Goal: Information Seeking & Learning: Learn about a topic

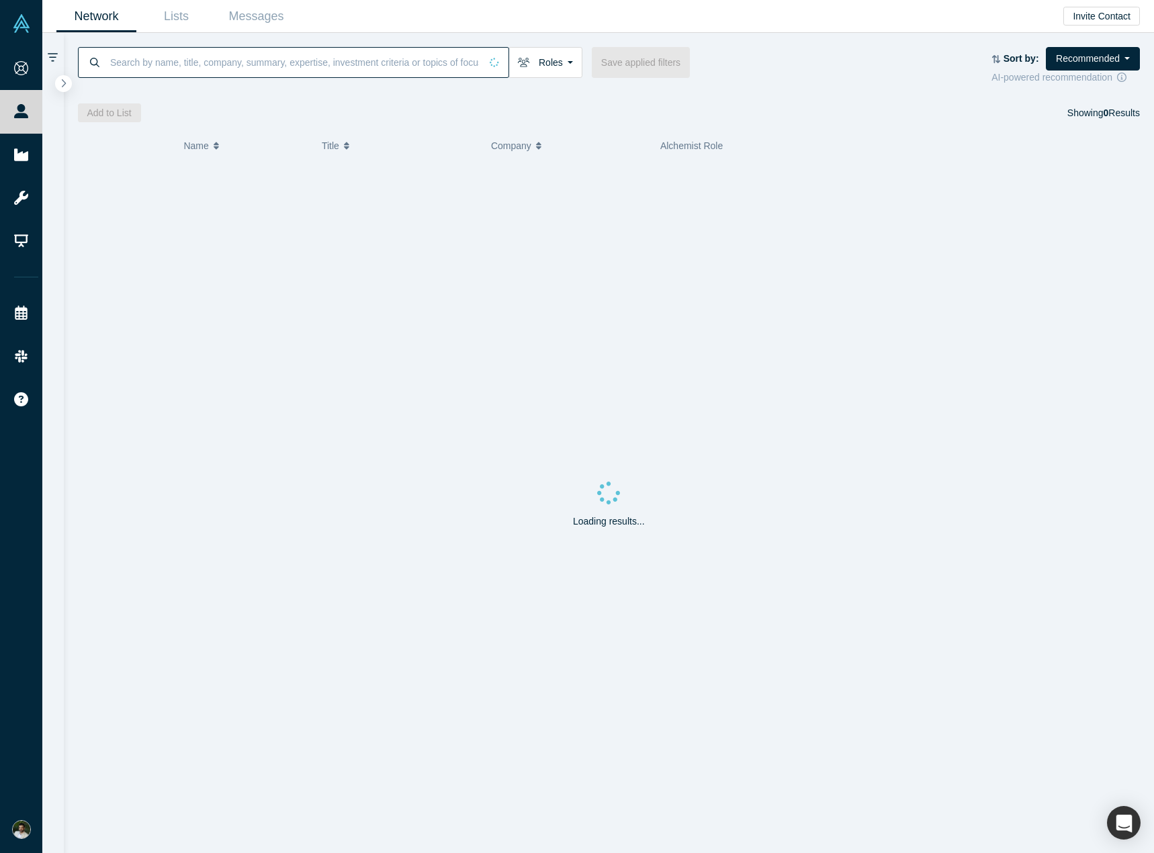
click at [155, 56] on input at bounding box center [295, 62] width 372 height 32
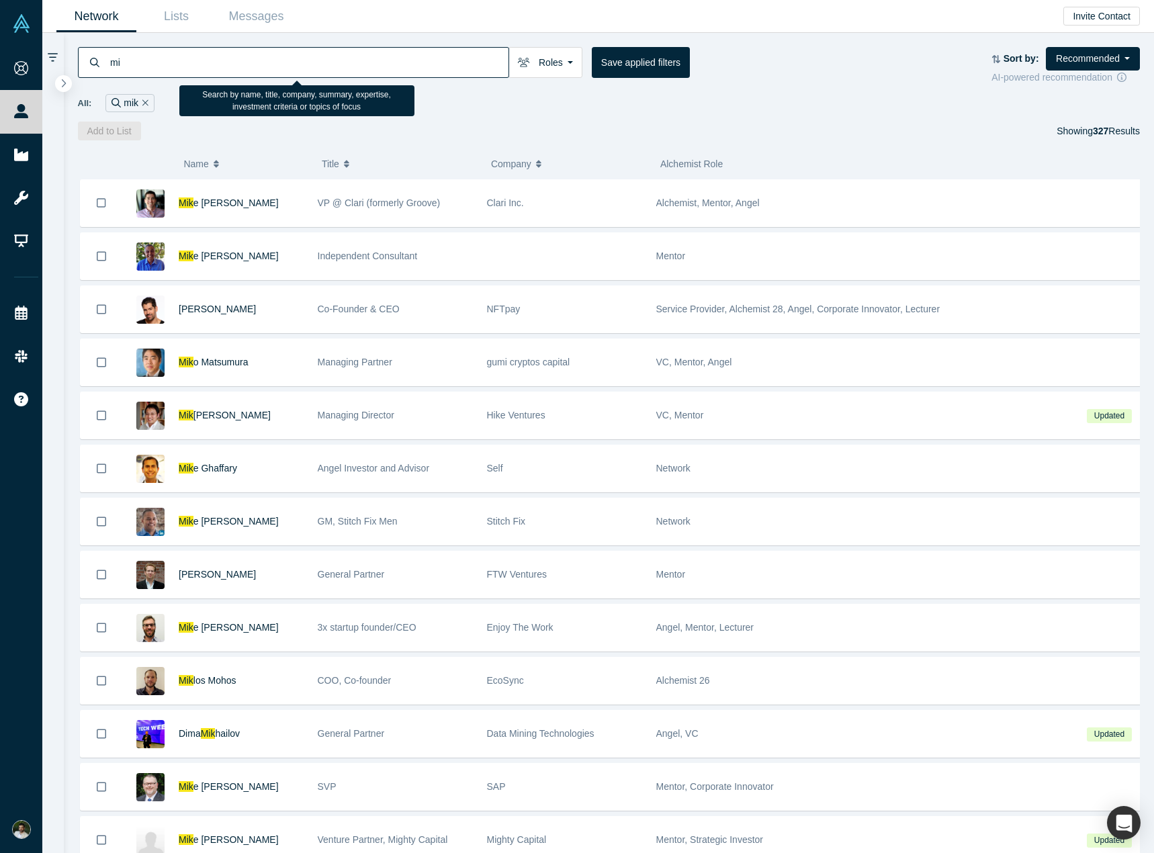
type input "m"
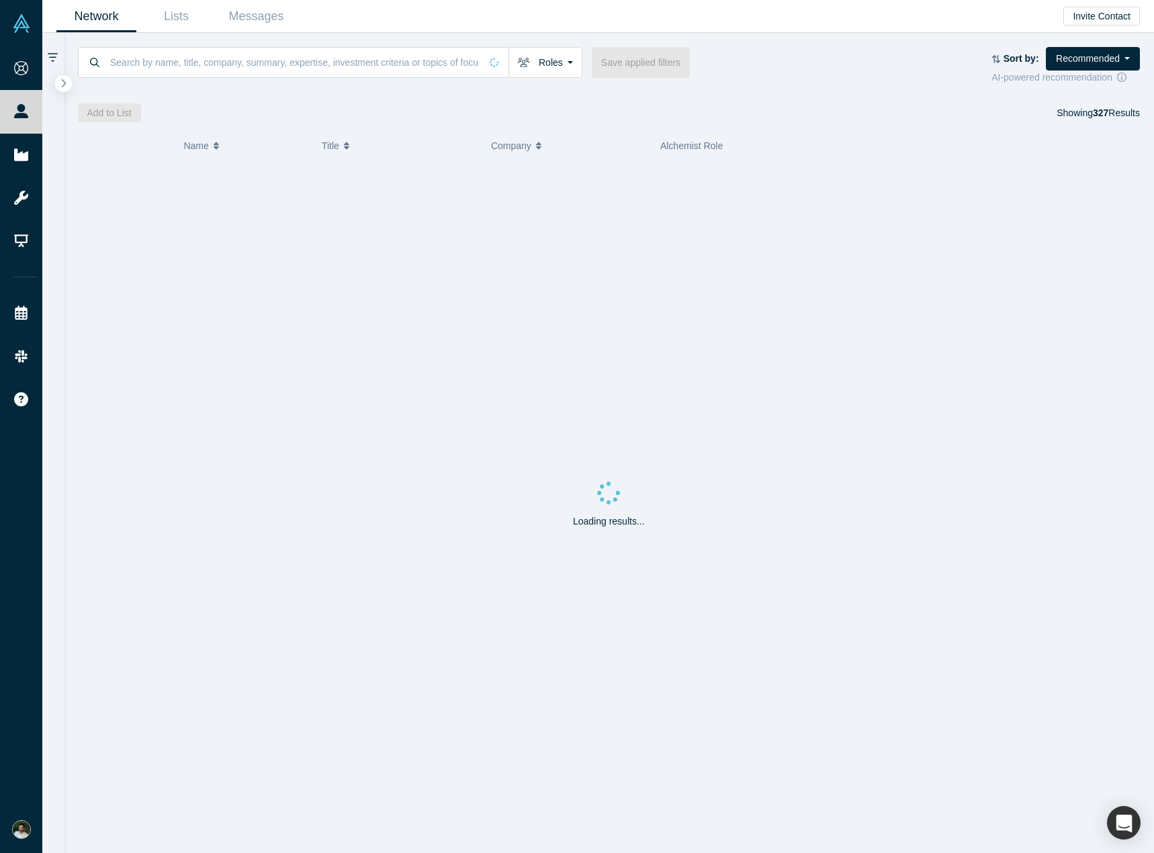
click at [894, 86] on div at bounding box center [609, 89] width 1063 height 9
click at [544, 65] on button "Roles" at bounding box center [546, 62] width 74 height 31
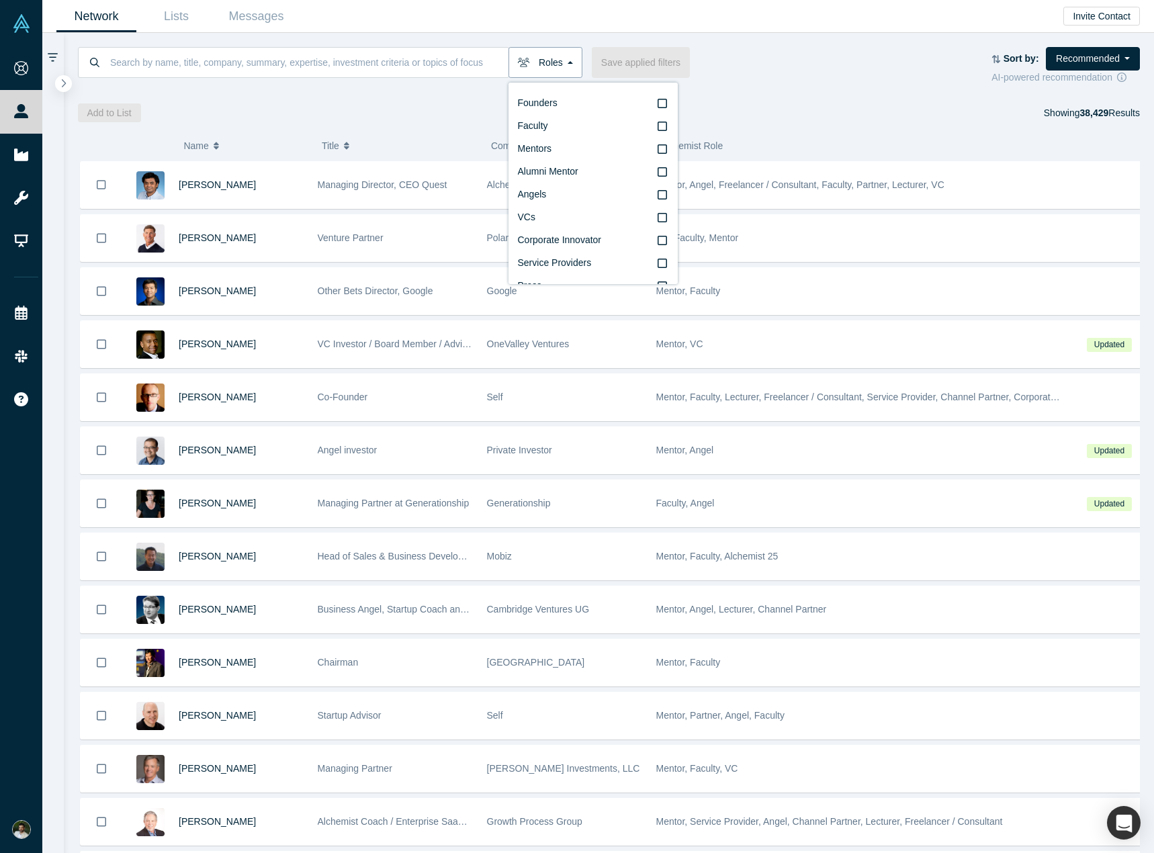
click at [544, 65] on button "Roles" at bounding box center [546, 62] width 74 height 31
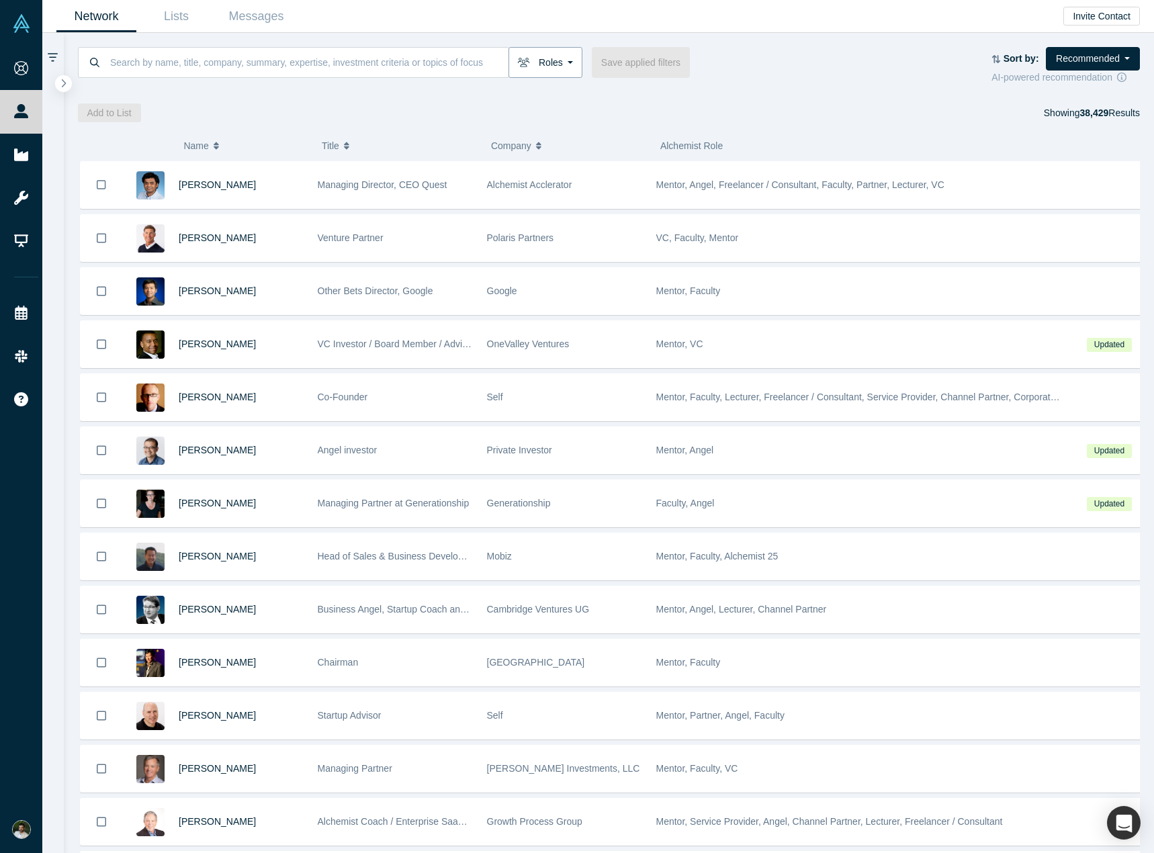
click at [544, 65] on button "Roles" at bounding box center [546, 62] width 74 height 31
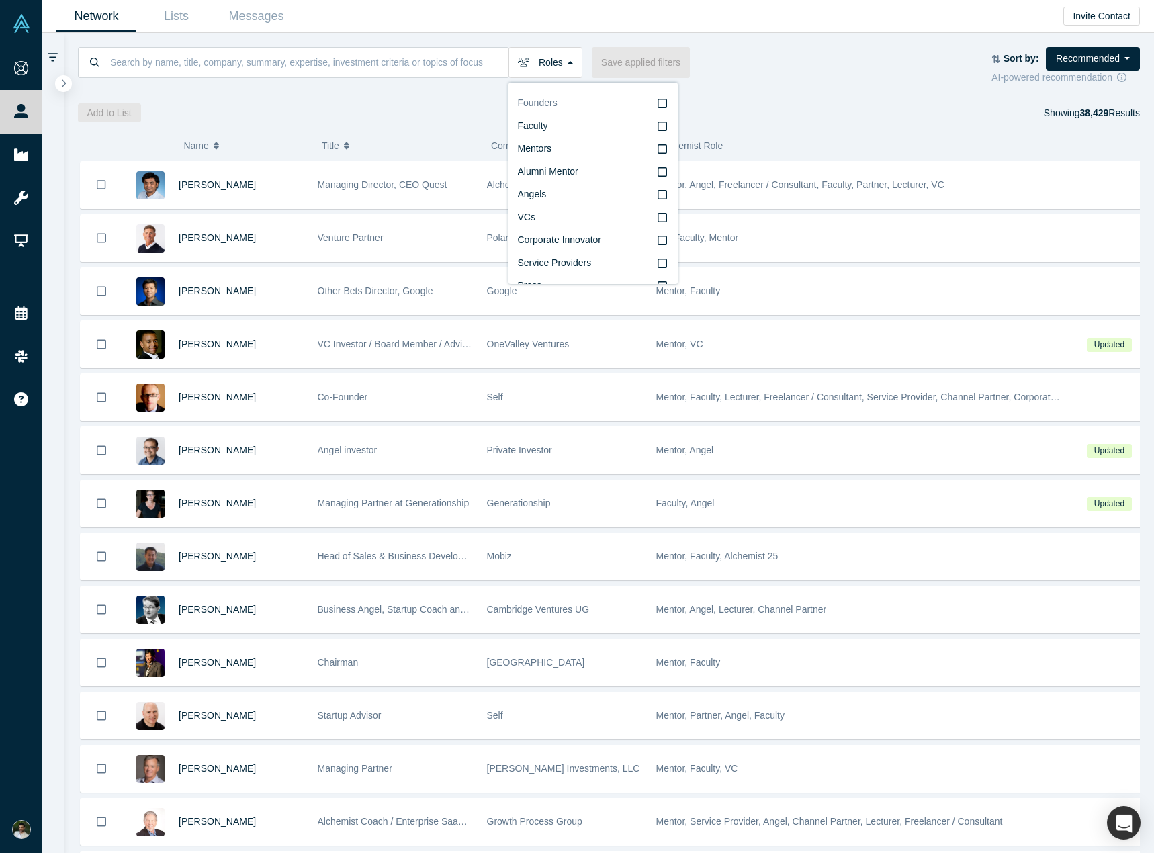
click at [658, 105] on icon at bounding box center [662, 103] width 9 height 11
click at [0, 0] on input "Founders" at bounding box center [0, 0] width 0 height 0
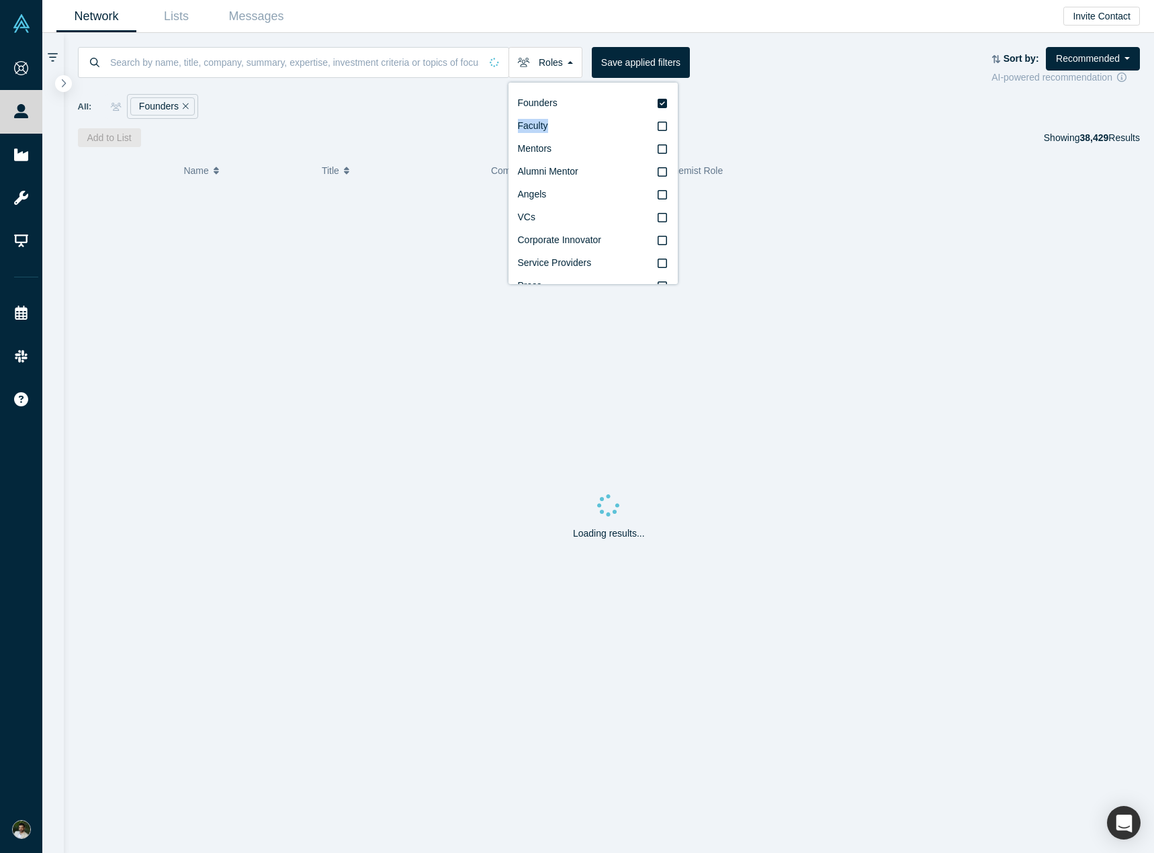
click at [658, 105] on icon at bounding box center [662, 103] width 9 height 9
click at [0, 0] on input "Founders" at bounding box center [0, 0] width 0 height 0
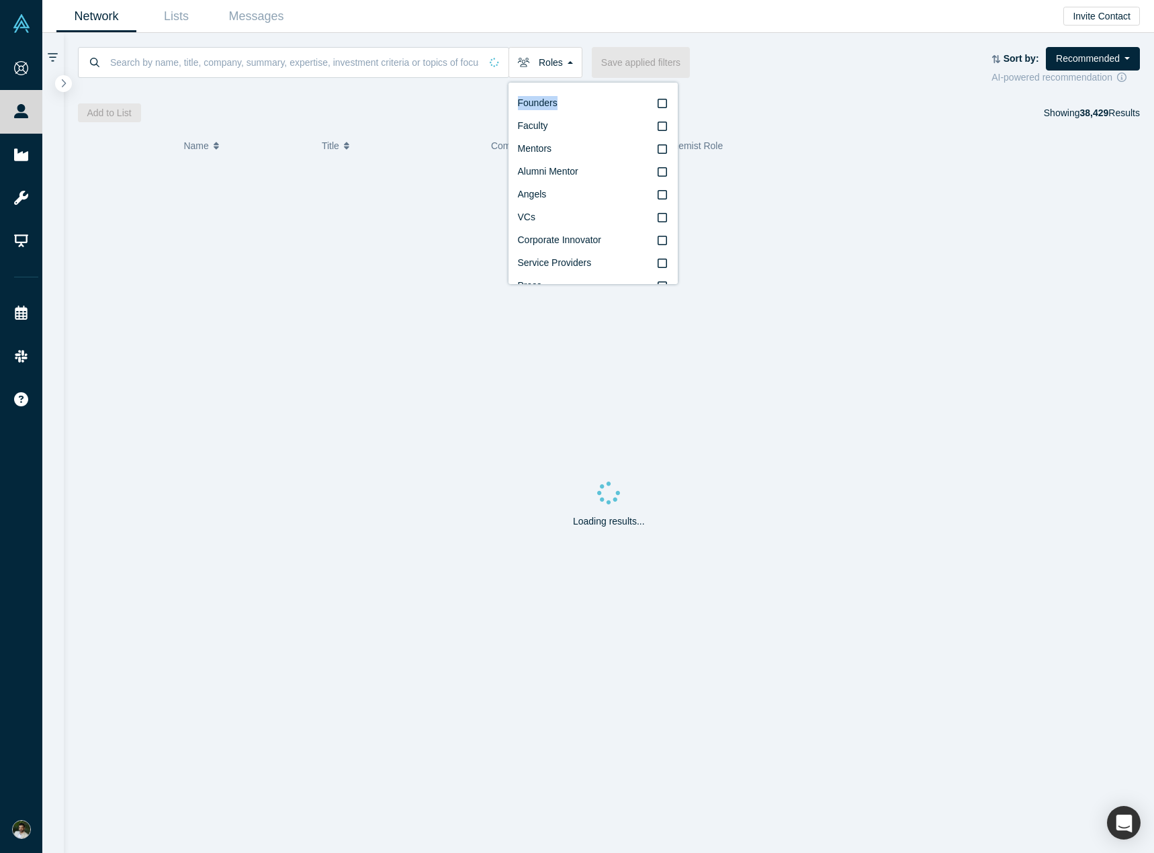
click at [658, 105] on icon at bounding box center [662, 103] width 9 height 11
click at [0, 0] on input "Founders" at bounding box center [0, 0] width 0 height 0
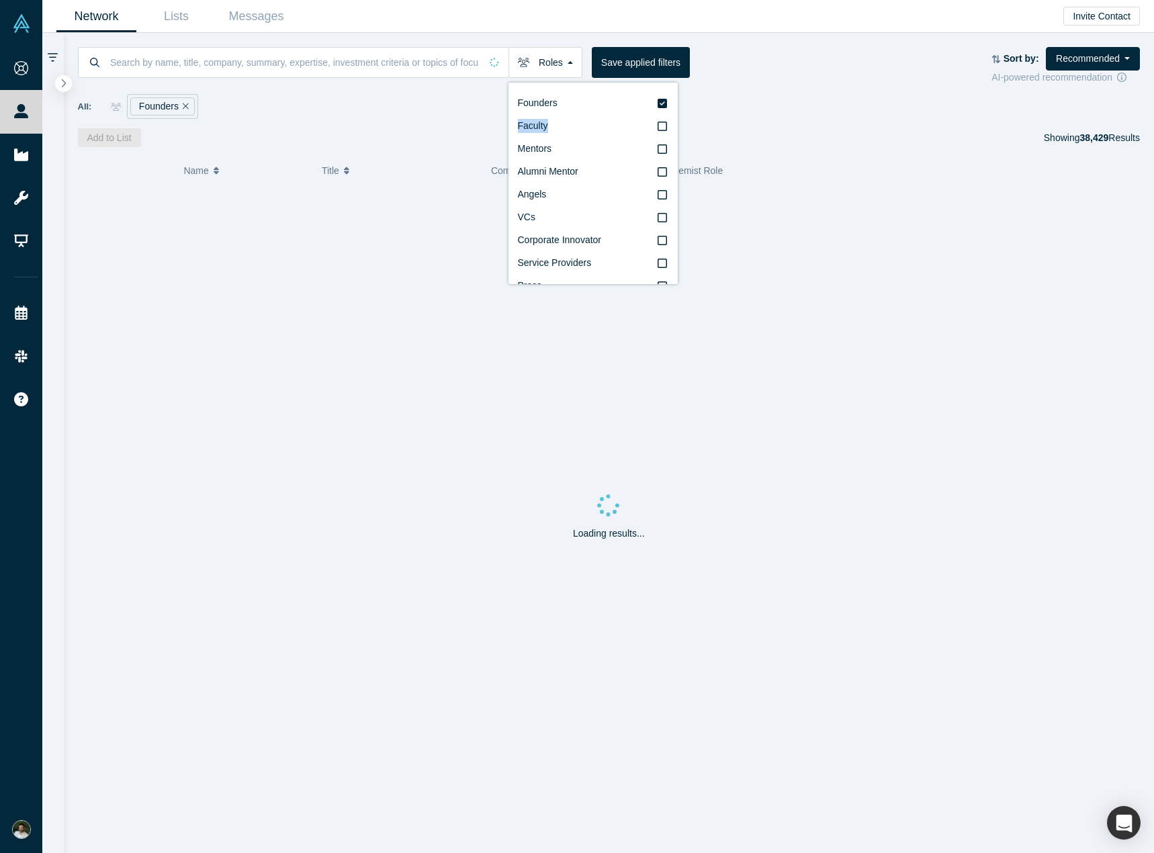
click at [658, 105] on icon at bounding box center [662, 103] width 9 height 9
click at [0, 0] on input "Founders" at bounding box center [0, 0] width 0 height 0
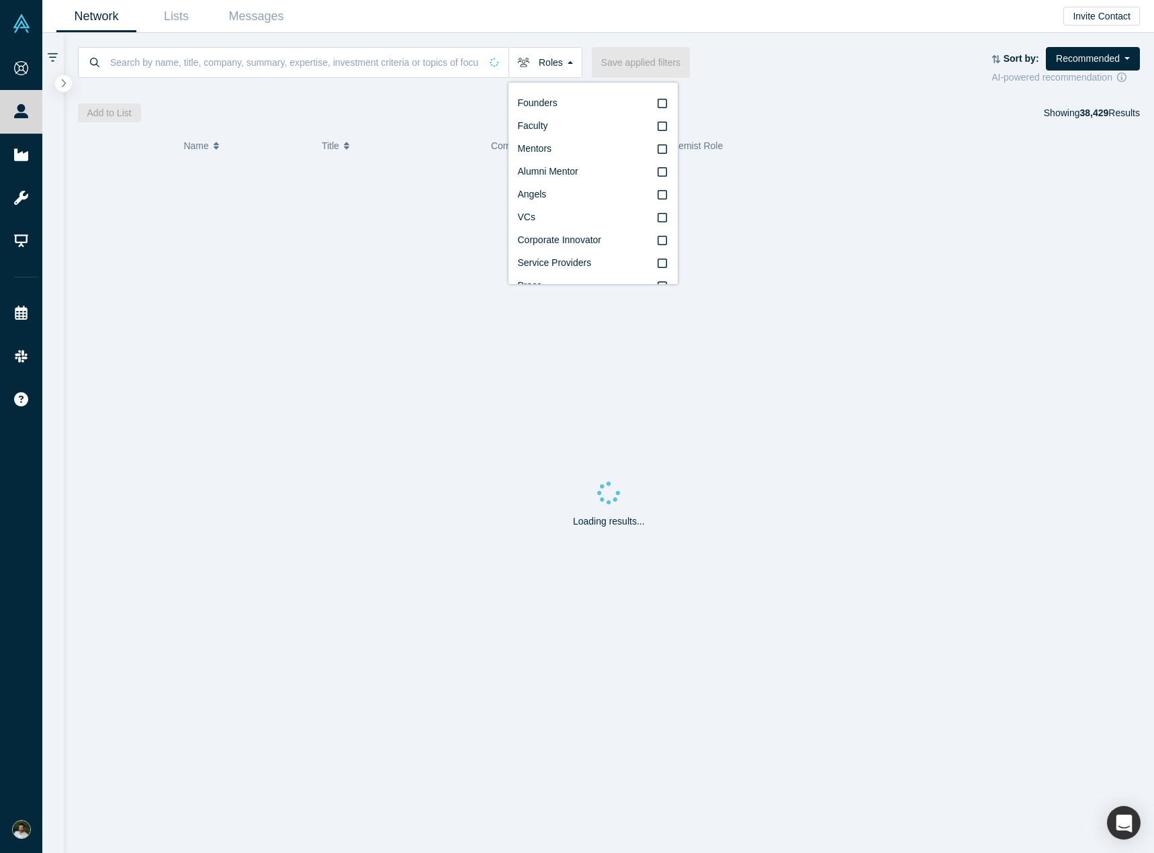
click at [701, 97] on div "Roles Founders Faculty Mentors Alumni Mentor Angels VCs Corporate Innovator Ser…" at bounding box center [609, 77] width 1091 height 89
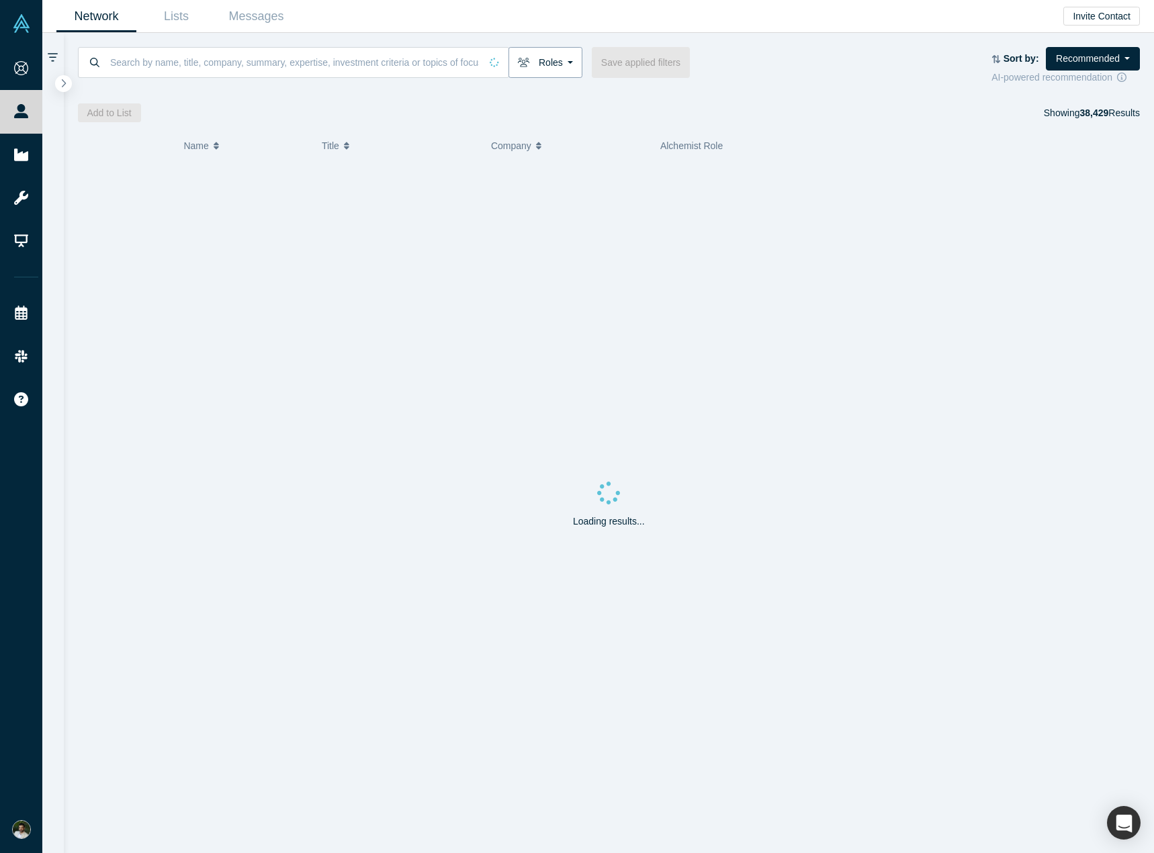
click at [557, 71] on button "Roles" at bounding box center [546, 62] width 74 height 31
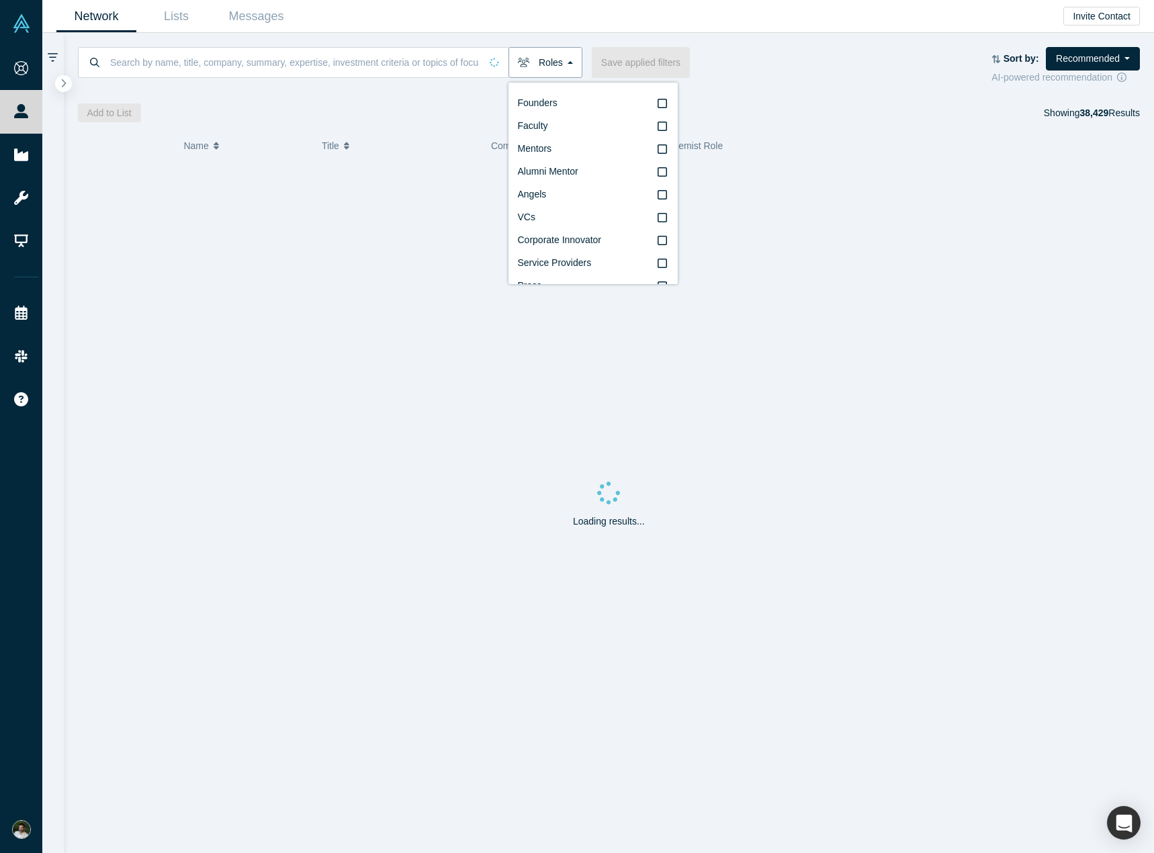
click at [575, 58] on button "Roles" at bounding box center [546, 62] width 74 height 31
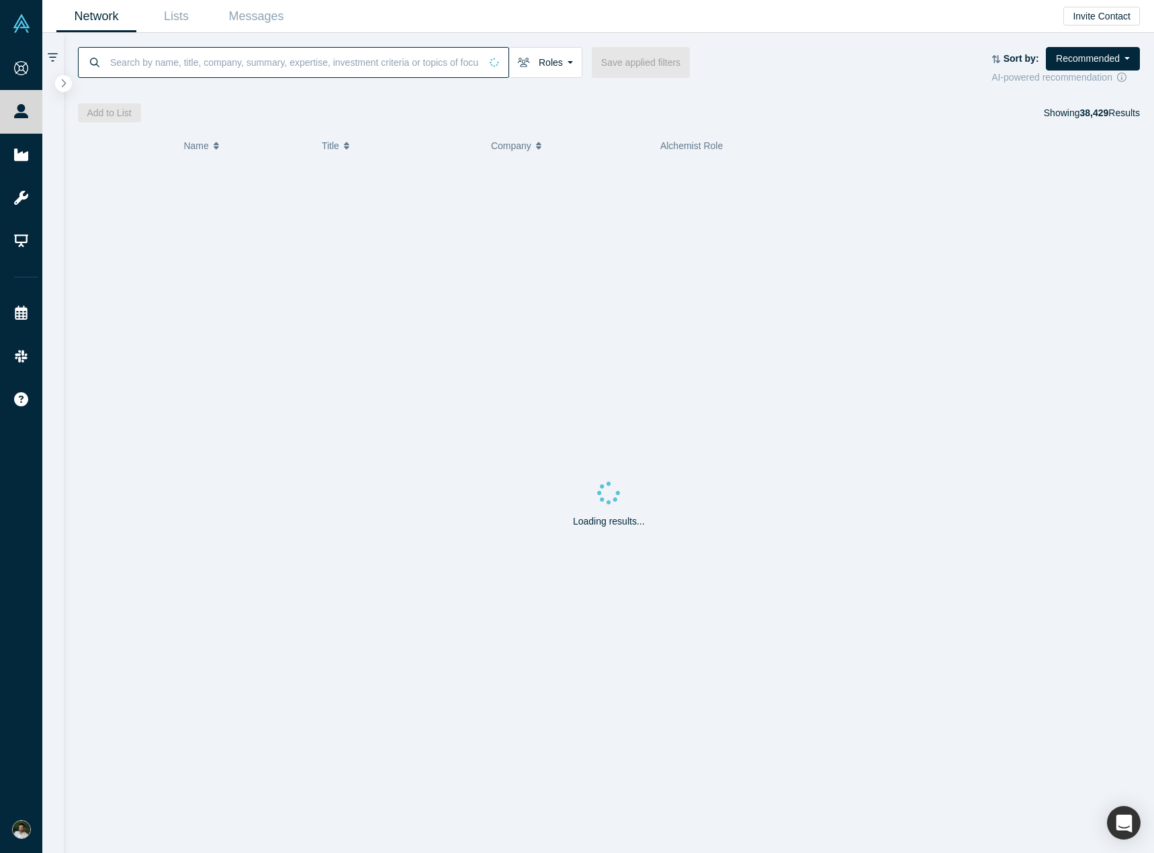
click at [366, 50] on input at bounding box center [295, 62] width 372 height 32
click at [368, 44] on div "Roles Founders Faculty Mentors Alumni Mentor Angels VCs Corporate Innovator Ser…" at bounding box center [609, 77] width 1091 height 89
click at [181, 13] on link "Lists" at bounding box center [176, 17] width 80 height 32
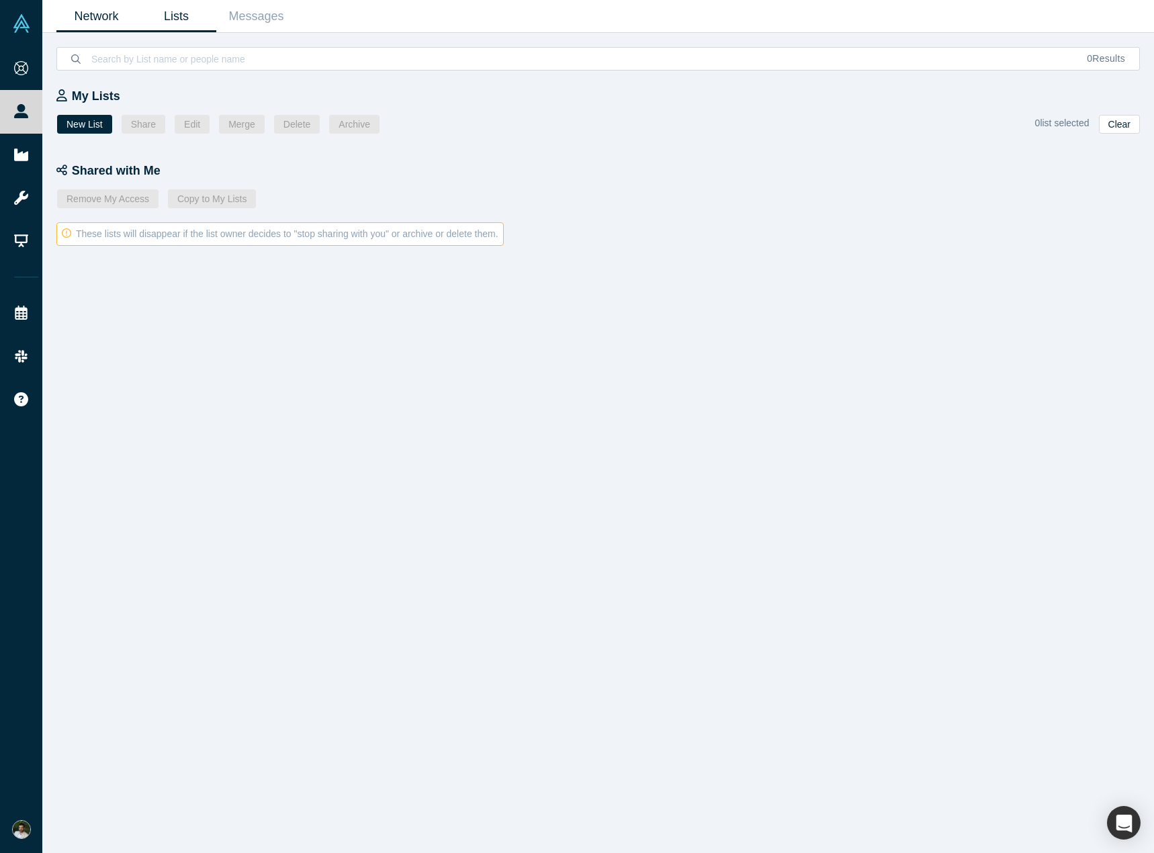
click at [103, 10] on link "Network" at bounding box center [96, 17] width 80 height 32
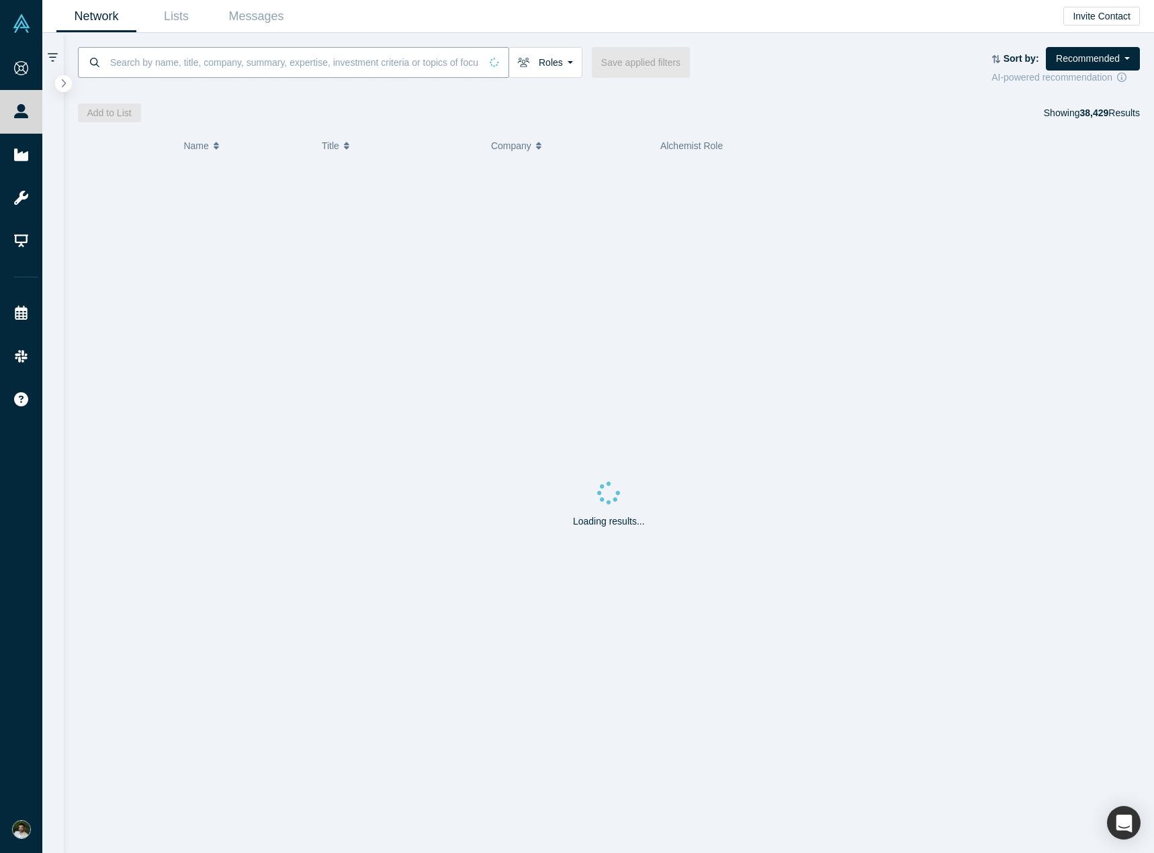
click at [122, 77] on input at bounding box center [295, 62] width 372 height 32
click at [163, 89] on div at bounding box center [609, 89] width 1063 height 9
click at [68, 85] on button "button" at bounding box center [63, 84] width 18 height 18
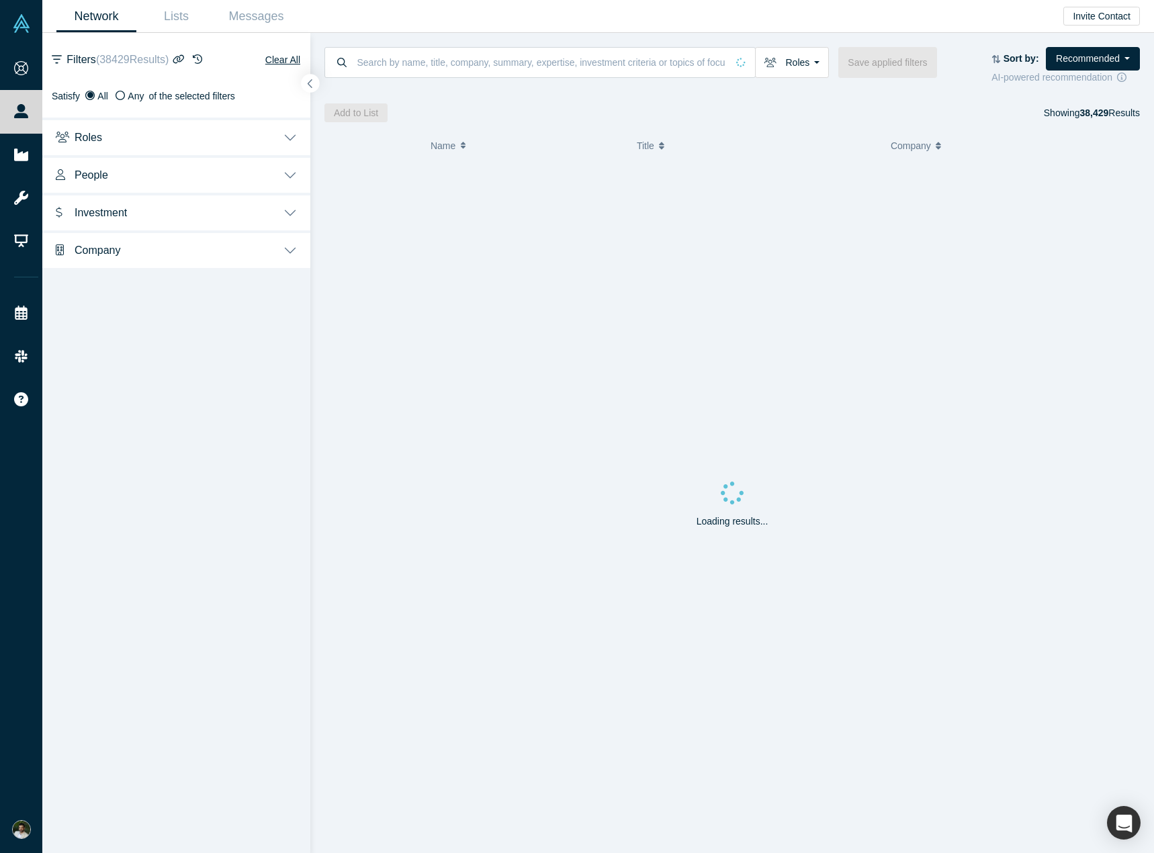
click at [311, 88] on icon "button" at bounding box center [310, 84] width 7 height 10
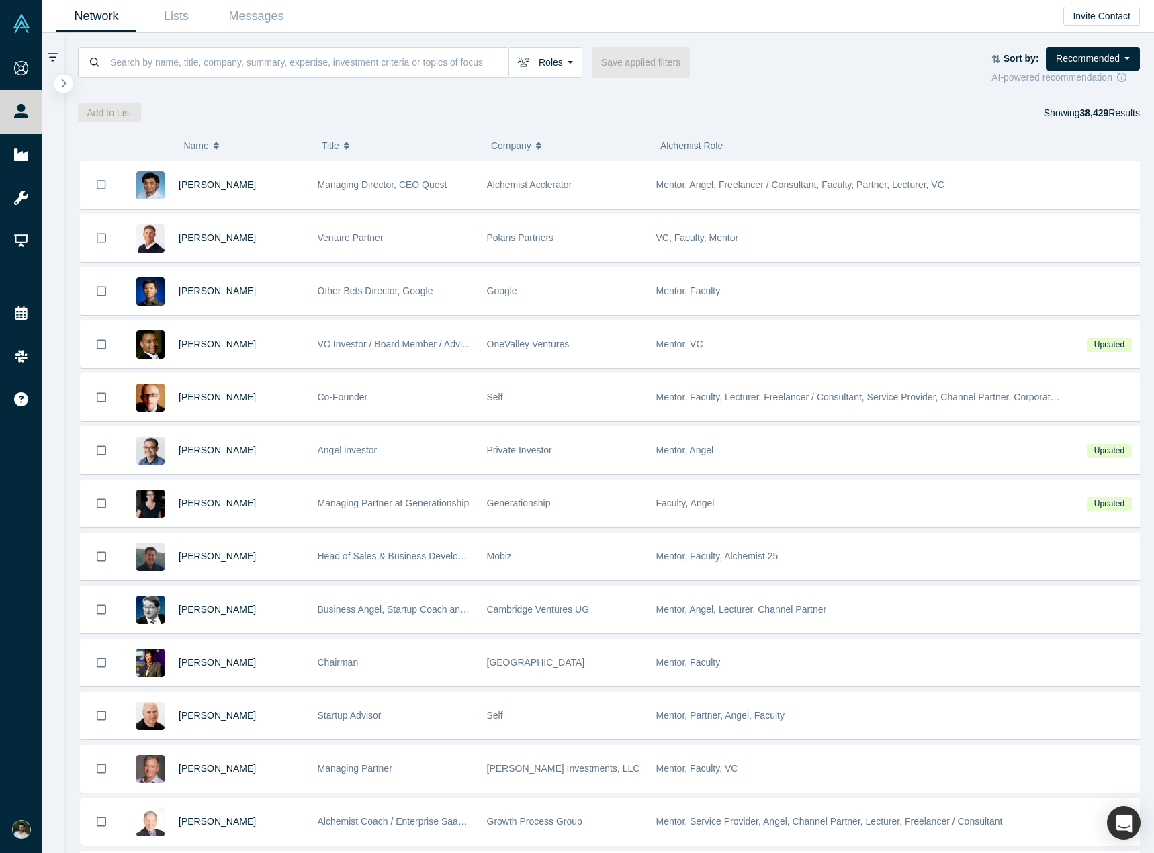
click at [60, 82] on icon "button" at bounding box center [63, 83] width 7 height 10
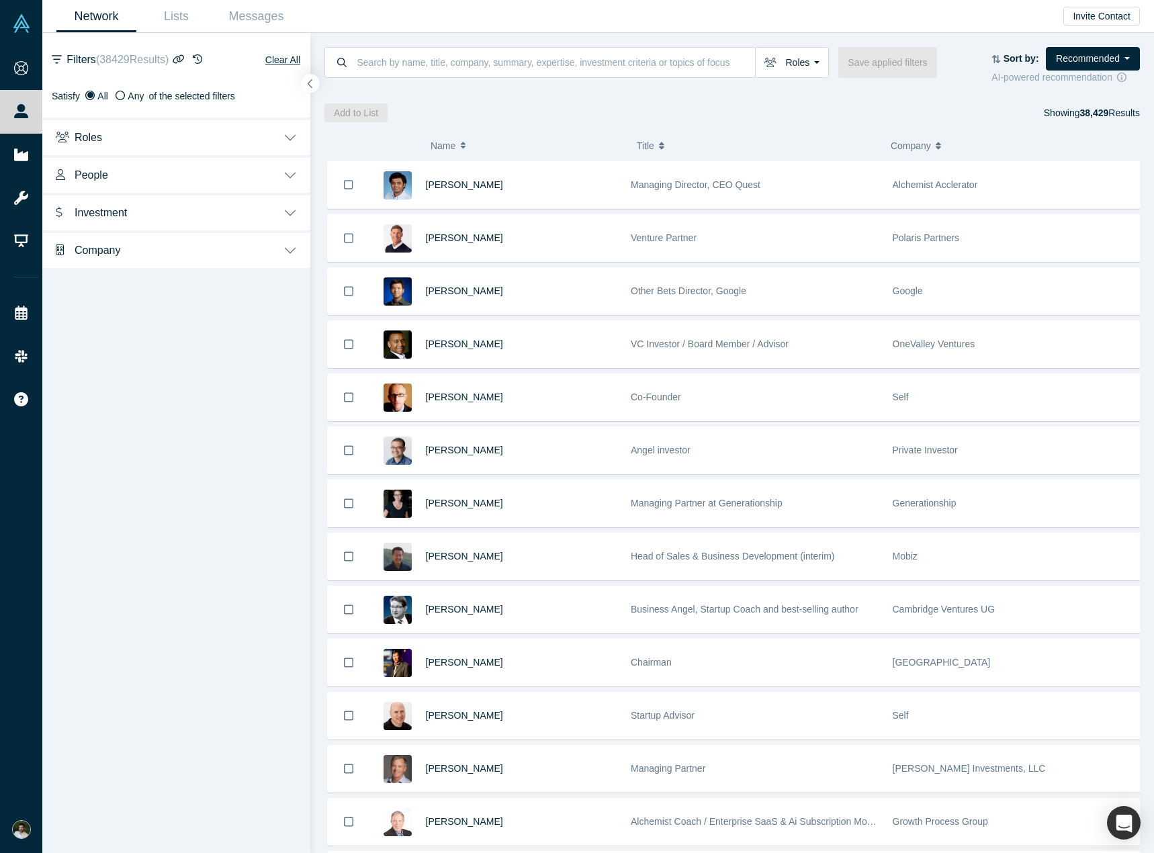
click at [306, 81] on button "button" at bounding box center [311, 84] width 18 height 18
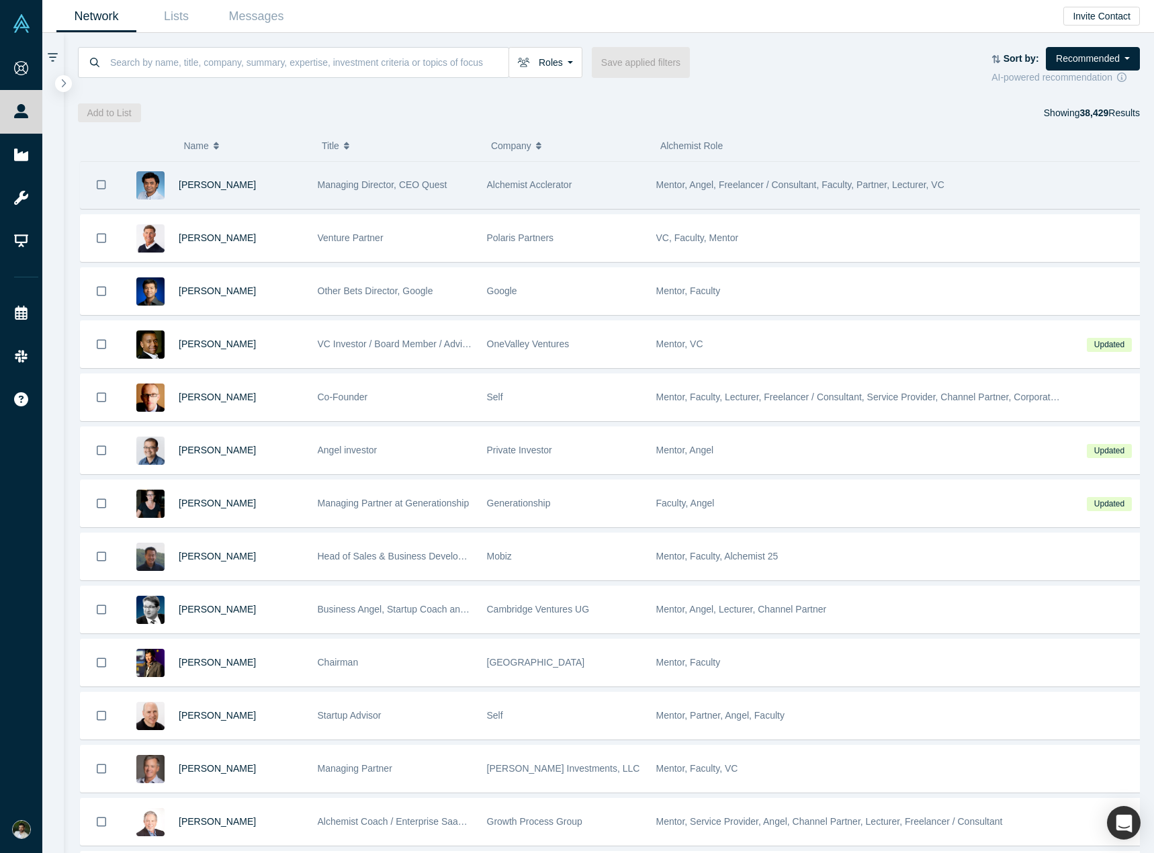
click at [107, 187] on button "Bookmark" at bounding box center [102, 184] width 42 height 47
click at [105, 187] on icon "Bookmark" at bounding box center [101, 184] width 11 height 11
